Goal: Information Seeking & Learning: Learn about a topic

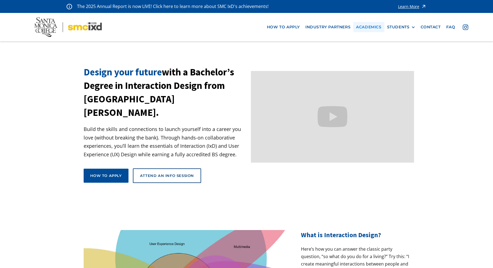
click at [378, 28] on link "Academics" at bounding box center [368, 27] width 31 height 10
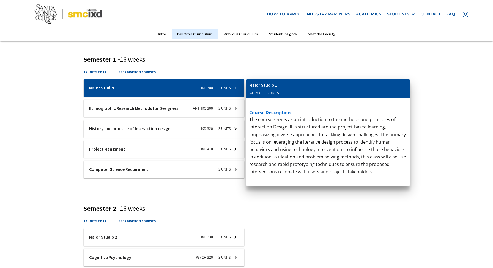
scroll to position [195, 0]
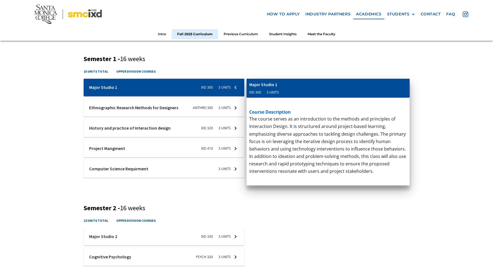
click at [236, 82] on div at bounding box center [164, 88] width 161 height 18
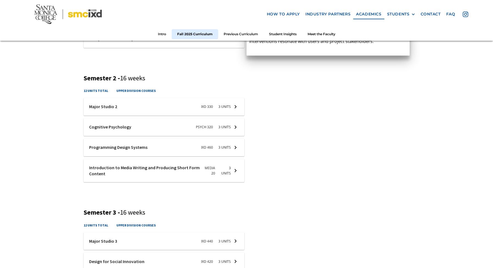
scroll to position [326, 0]
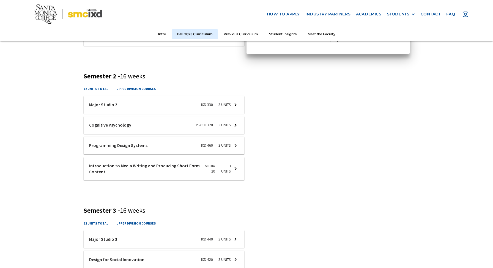
click at [237, 142] on div at bounding box center [164, 146] width 161 height 18
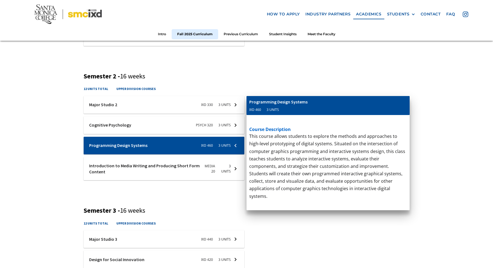
drag, startPoint x: 309, startPoint y: 103, endPoint x: 249, endPoint y: 102, distance: 59.2
click at [250, 102] on div "Introduction to Media Writing and Producing Short Form Content" at bounding box center [313, 102] width 128 height 6
drag, startPoint x: 249, startPoint y: 102, endPoint x: 310, endPoint y: 103, distance: 60.8
click at [310, 103] on div "Introduction to Media Writing and Producing Short Form Content" at bounding box center [313, 102] width 128 height 6
drag, startPoint x: 146, startPoint y: 145, endPoint x: 97, endPoint y: 145, distance: 48.4
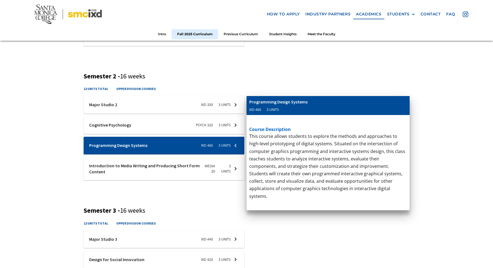
click at [97, 145] on div at bounding box center [164, 146] width 161 height 18
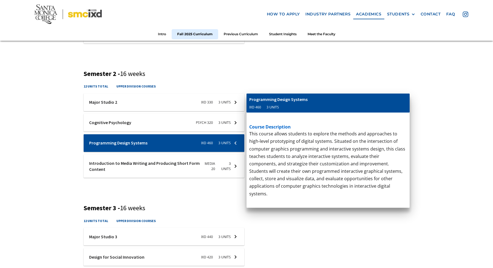
scroll to position [328, 0]
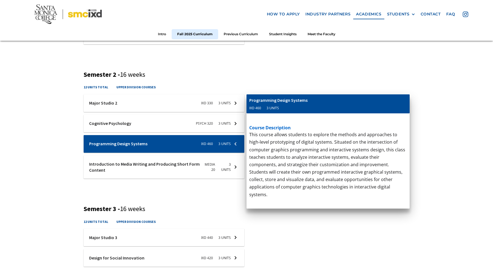
drag, startPoint x: 250, startPoint y: 100, endPoint x: 310, endPoint y: 99, distance: 59.7
click at [310, 99] on div "Introduction to Media Writing and Producing Short Form Content" at bounding box center [313, 100] width 128 height 6
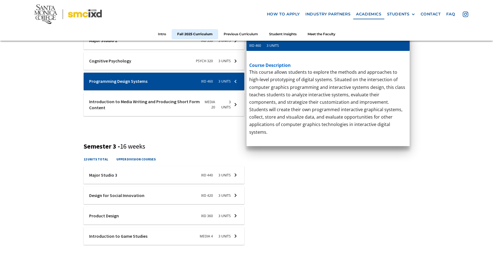
scroll to position [401, 0]
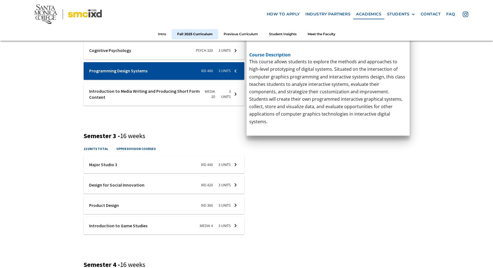
click at [221, 186] on div at bounding box center [164, 185] width 161 height 18
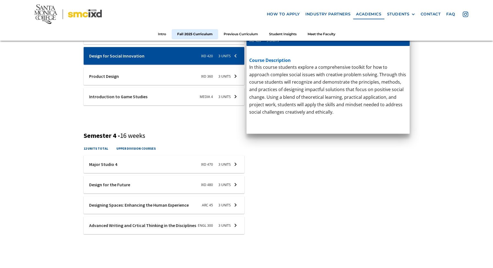
scroll to position [532, 0]
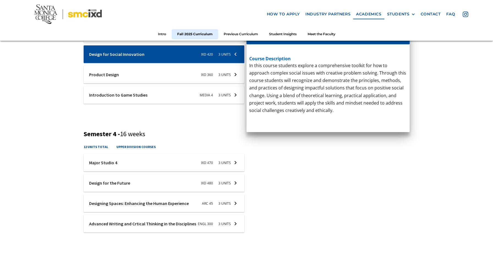
click at [216, 185] on div at bounding box center [164, 183] width 161 height 18
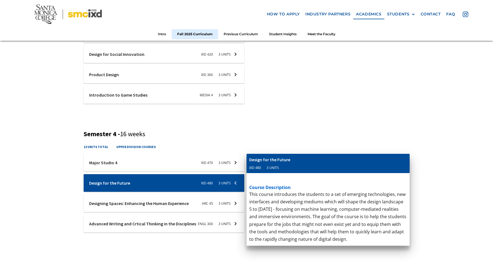
click at [217, 203] on div at bounding box center [164, 204] width 161 height 18
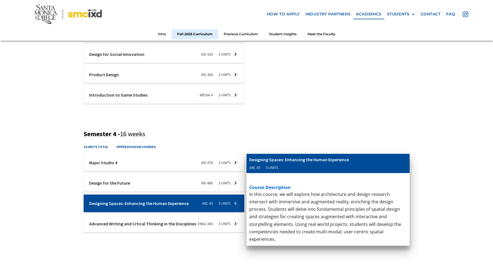
click at [219, 221] on div at bounding box center [164, 224] width 161 height 18
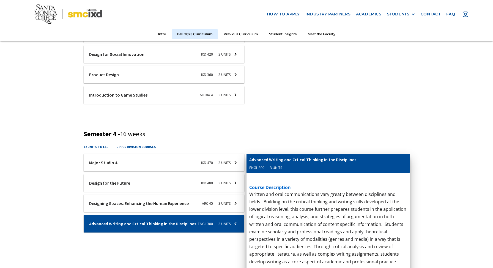
click at [223, 179] on div at bounding box center [164, 183] width 161 height 18
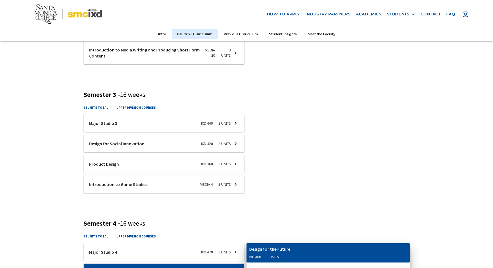
scroll to position [442, 0]
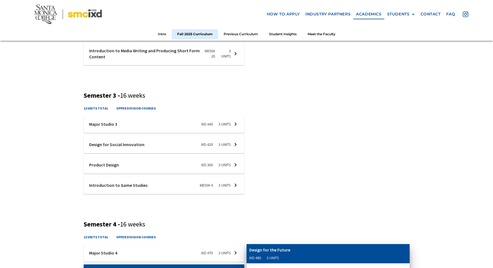
click at [214, 147] on div at bounding box center [164, 145] width 161 height 18
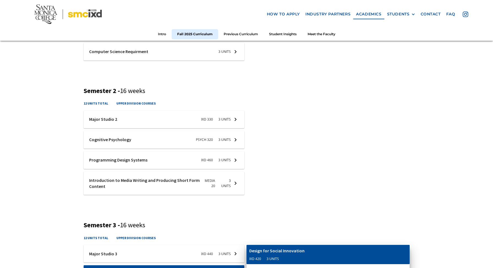
scroll to position [317, 0]
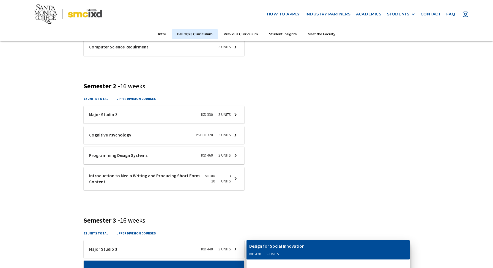
click at [203, 155] on div at bounding box center [164, 156] width 161 height 18
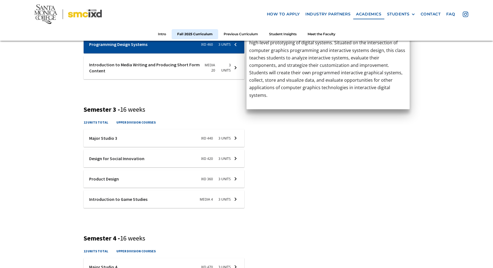
scroll to position [430, 0]
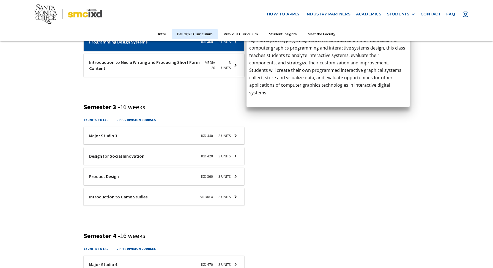
click at [202, 157] on div at bounding box center [164, 156] width 161 height 18
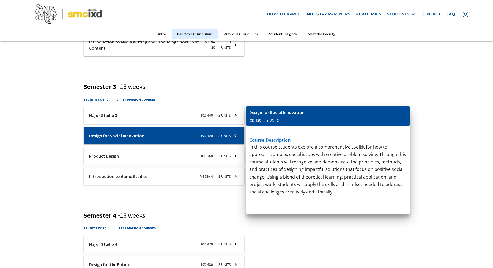
scroll to position [464, 0]
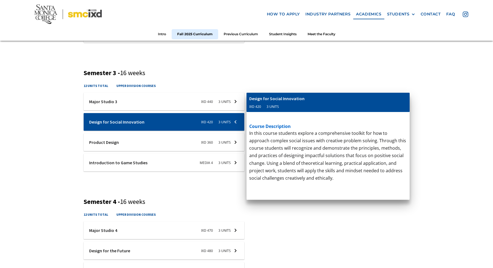
click at [225, 99] on div at bounding box center [164, 102] width 161 height 18
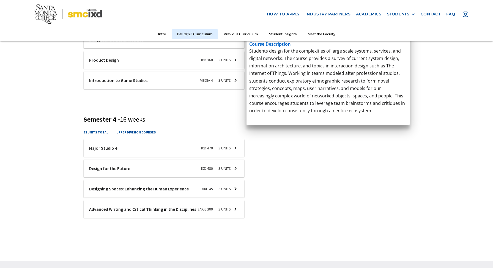
scroll to position [548, 0]
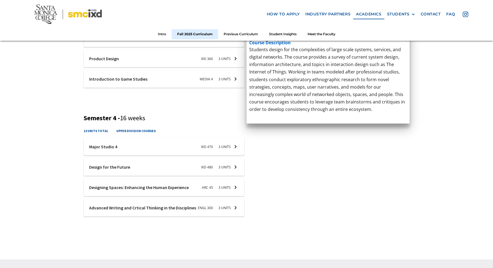
click at [217, 150] on div at bounding box center [164, 147] width 161 height 18
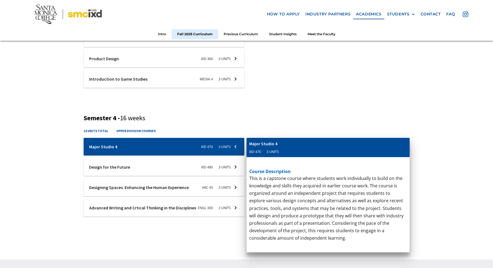
click at [218, 167] on div at bounding box center [164, 167] width 161 height 18
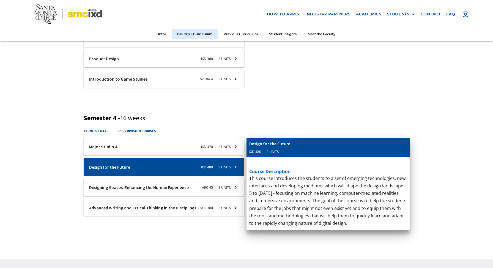
click at [220, 186] on div at bounding box center [164, 188] width 161 height 18
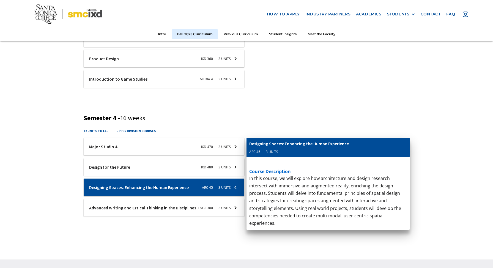
click at [222, 205] on div at bounding box center [164, 208] width 161 height 18
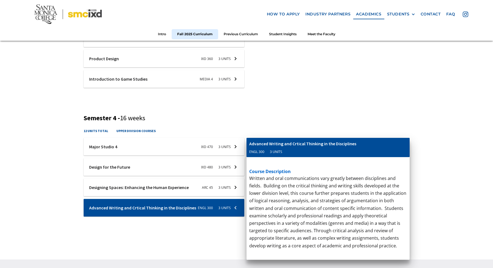
click at [269, 100] on div "course description This introductory course examines the medium of video games.…" at bounding box center [328, 64] width 163 height 73
